Goal: Task Accomplishment & Management: Manage account settings

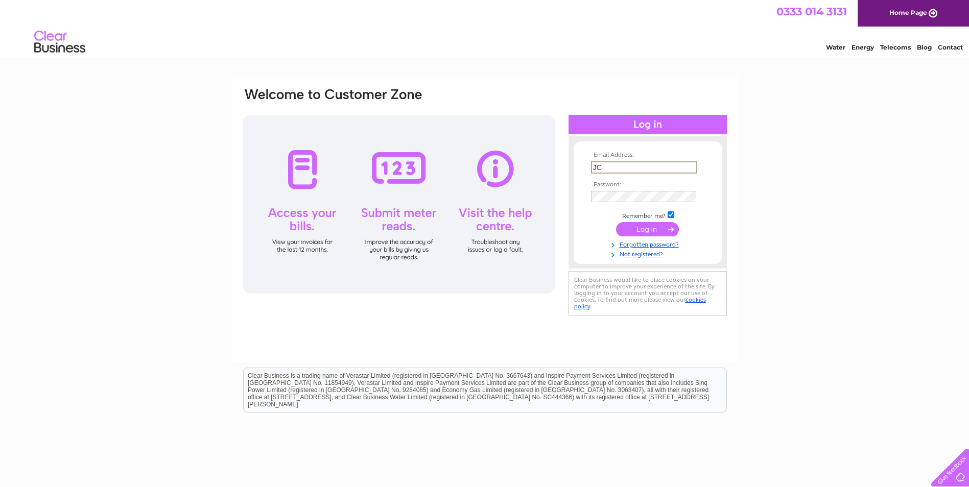
type input "J"
type input "[EMAIL_ADDRESS][DOMAIN_NAME]"
click at [616, 222] on input "submit" at bounding box center [647, 229] width 63 height 14
click at [646, 231] on input "submit" at bounding box center [647, 228] width 63 height 14
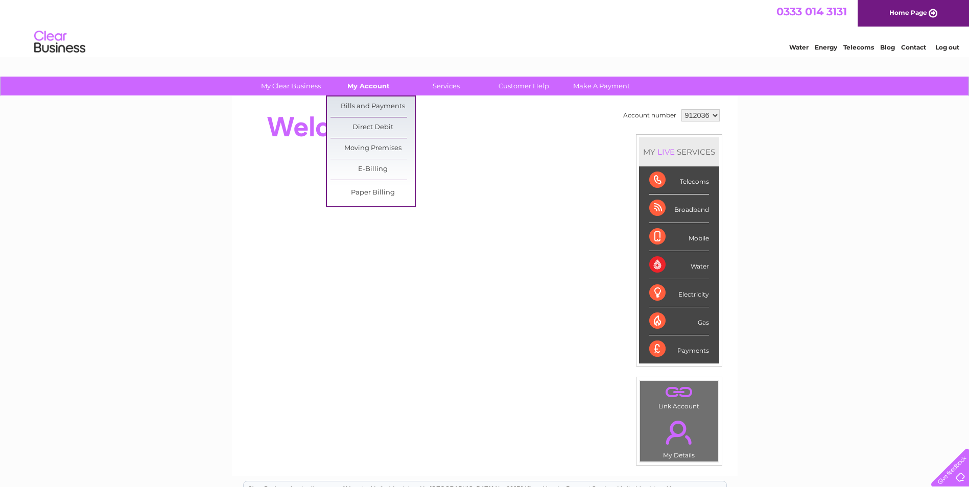
click at [364, 84] on link "My Account" at bounding box center [368, 86] width 84 height 19
click at [369, 103] on link "Bills and Payments" at bounding box center [373, 107] width 84 height 20
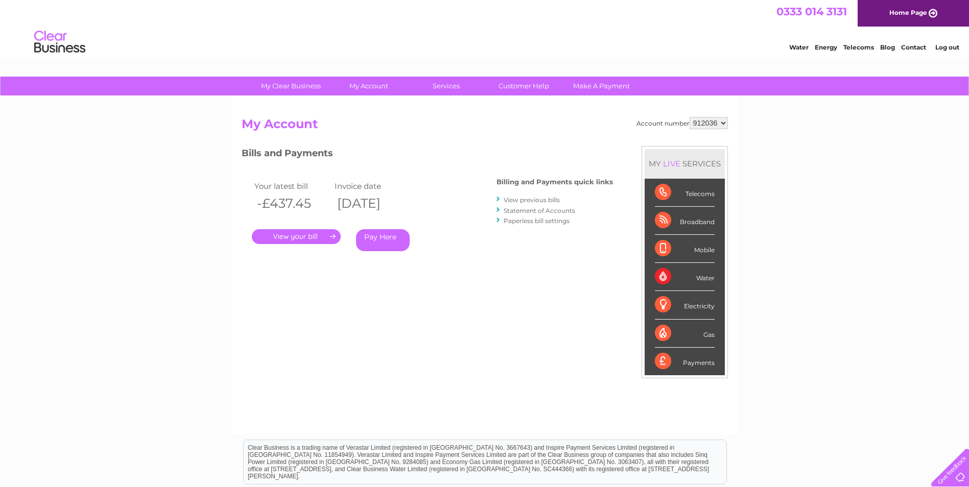
drag, startPoint x: 318, startPoint y: 235, endPoint x: 312, endPoint y: 235, distance: 5.6
click at [317, 235] on link "." at bounding box center [296, 236] width 89 height 15
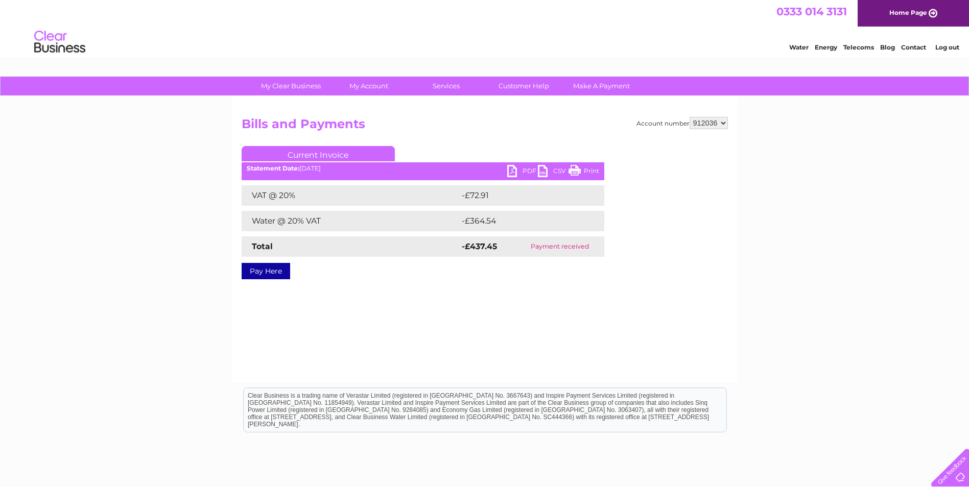
click at [576, 173] on link "Print" at bounding box center [584, 172] width 31 height 15
click at [518, 172] on link "PDF" at bounding box center [522, 172] width 31 height 15
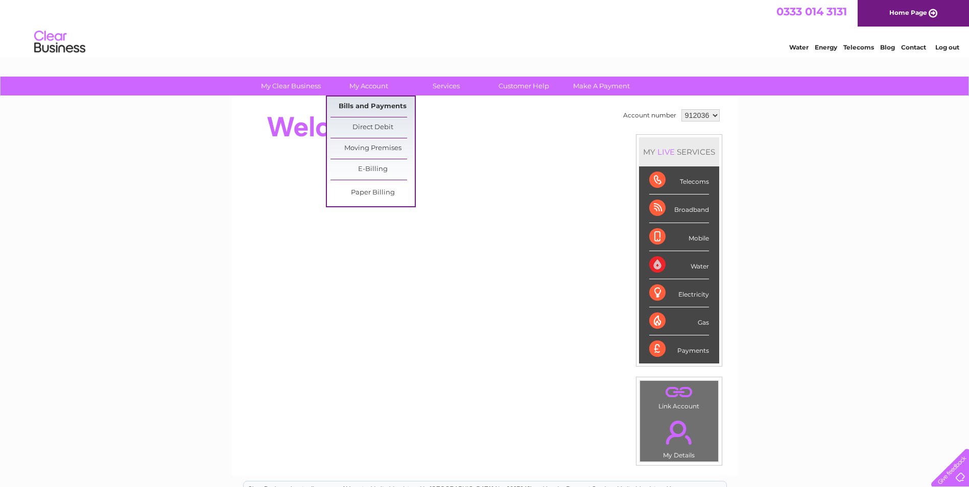
click at [352, 113] on link "Bills and Payments" at bounding box center [373, 107] width 84 height 20
click at [348, 110] on link "Bills and Payments" at bounding box center [373, 107] width 84 height 20
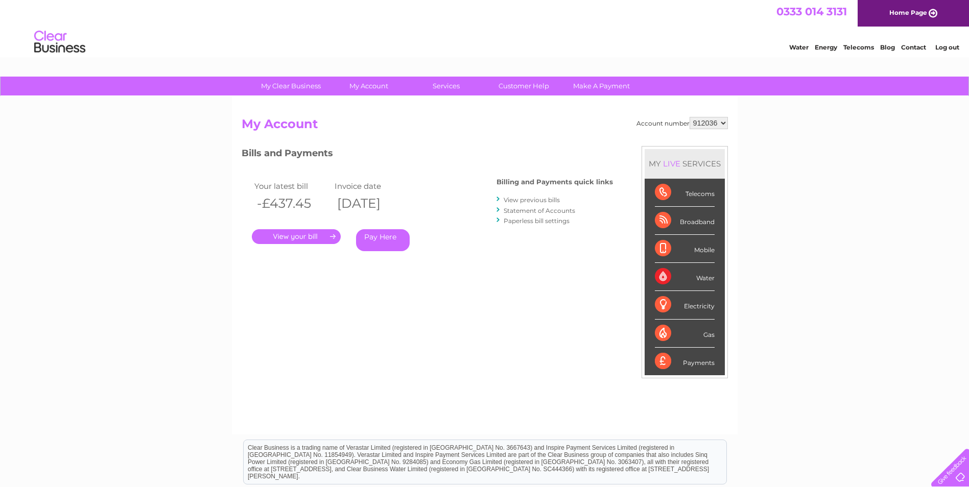
click at [724, 123] on select "912036 938692" at bounding box center [709, 123] width 38 height 12
select select "938692"
click at [690, 117] on select "912036 938692" at bounding box center [709, 123] width 38 height 12
click at [305, 237] on link "." at bounding box center [296, 236] width 89 height 15
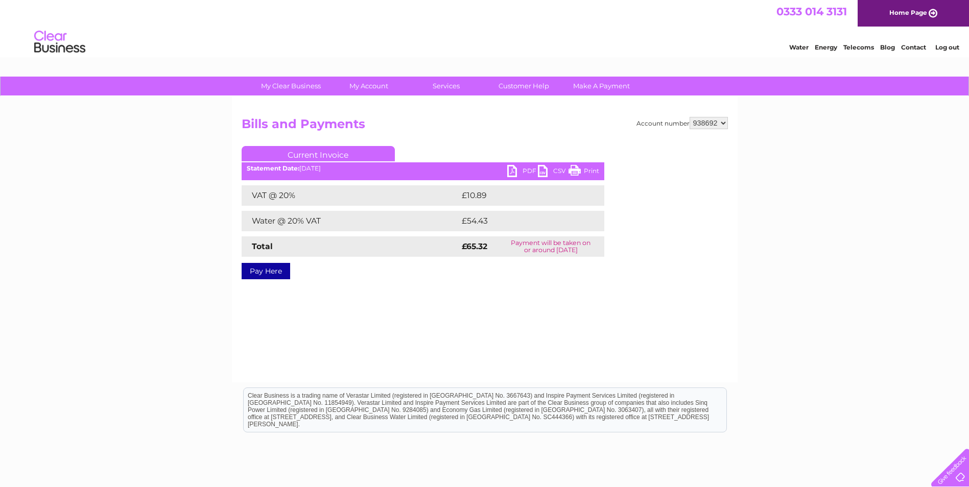
click at [522, 173] on link "PDF" at bounding box center [522, 172] width 31 height 15
click at [715, 122] on select "912036 938692" at bounding box center [709, 123] width 38 height 12
select select "912036"
click at [690, 117] on select "912036 938692" at bounding box center [709, 123] width 38 height 12
